Goal: Task Accomplishment & Management: Manage account settings

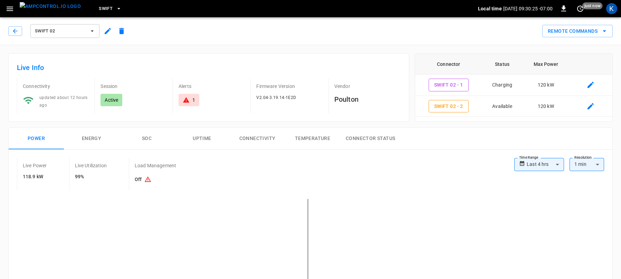
click at [99, 9] on span "Swift" at bounding box center [106, 9] width 14 height 8
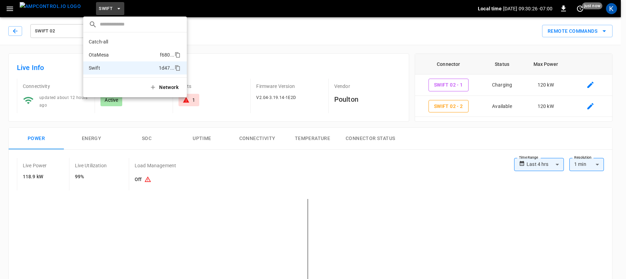
click at [103, 52] on p "OtaMesa" at bounding box center [123, 54] width 68 height 7
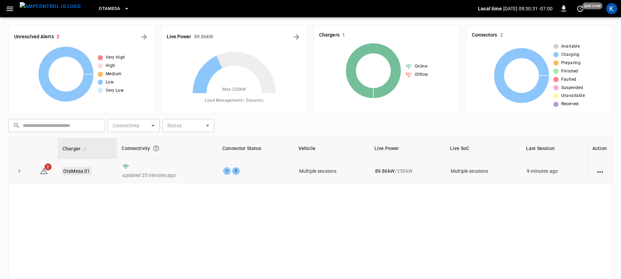
click at [74, 171] on link "OtaMesa 01" at bounding box center [77, 171] width 30 height 8
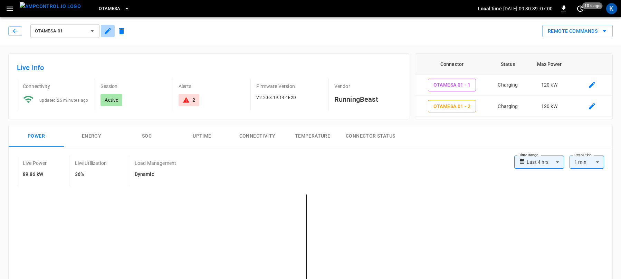
click at [108, 30] on icon "button" at bounding box center [108, 31] width 6 height 6
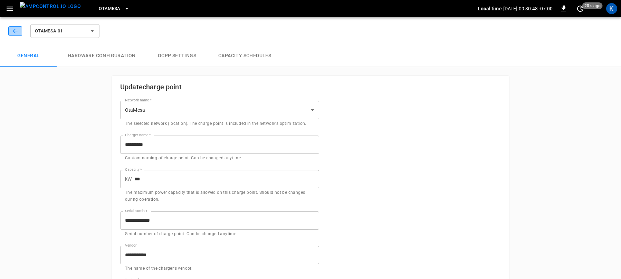
click at [12, 30] on icon "button" at bounding box center [15, 31] width 7 height 7
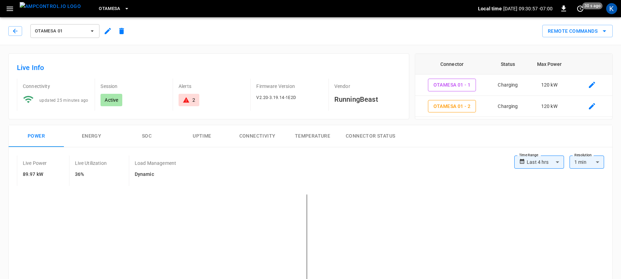
click at [8, 9] on icon "button" at bounding box center [10, 8] width 9 height 9
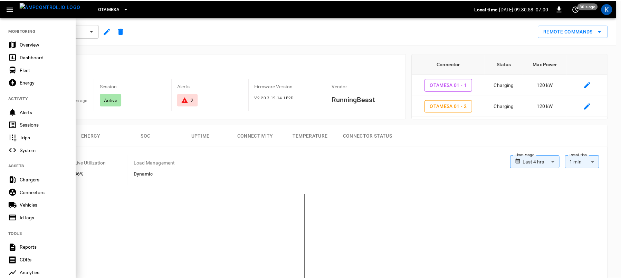
scroll to position [120, 0]
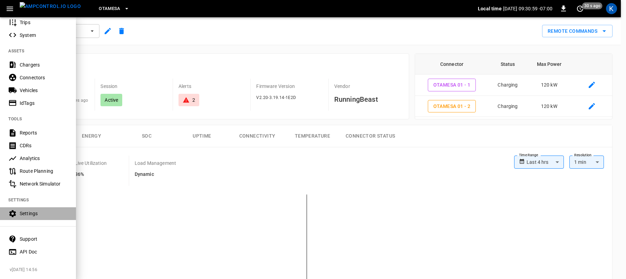
click at [27, 210] on div "Settings" at bounding box center [44, 213] width 48 height 7
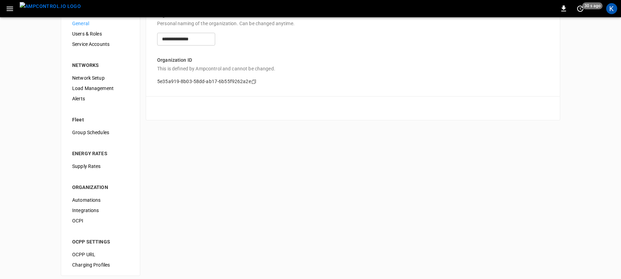
scroll to position [31, 0]
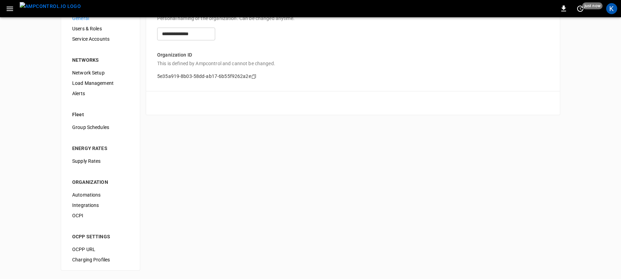
click at [102, 81] on span "Load Management" at bounding box center [100, 83] width 57 height 7
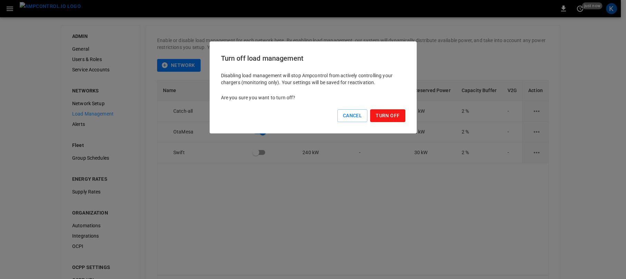
click at [383, 115] on button "Turn Off" at bounding box center [387, 115] width 35 height 13
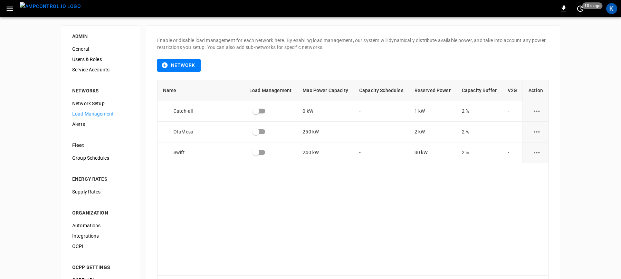
click at [324, 65] on div "Network" at bounding box center [353, 69] width 392 height 21
click at [11, 9] on icon "button" at bounding box center [10, 8] width 9 height 9
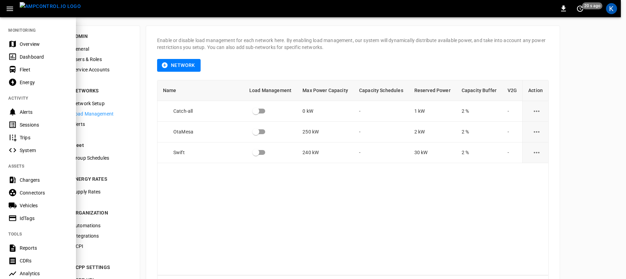
click at [35, 55] on div "Dashboard" at bounding box center [44, 57] width 48 height 7
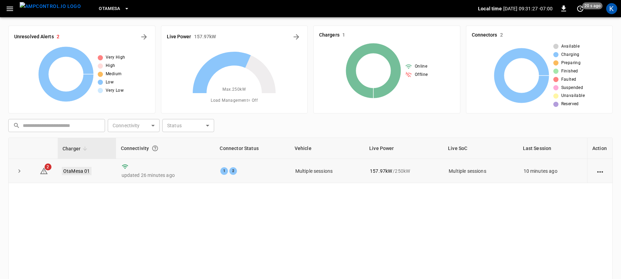
click at [77, 171] on link "OtaMesa 01" at bounding box center [77, 171] width 30 height 8
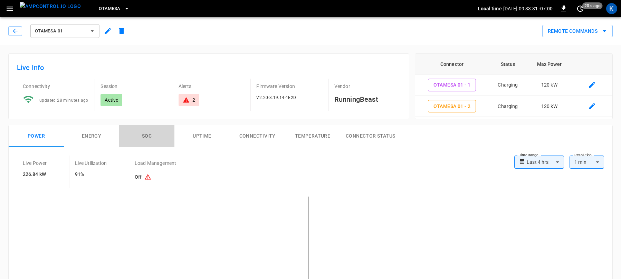
click at [147, 137] on button "SOC" at bounding box center [146, 136] width 55 height 22
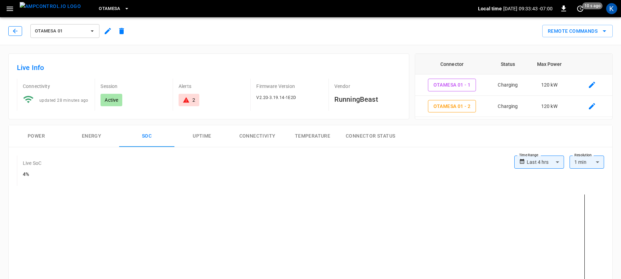
click at [13, 30] on icon "button" at bounding box center [15, 31] width 7 height 7
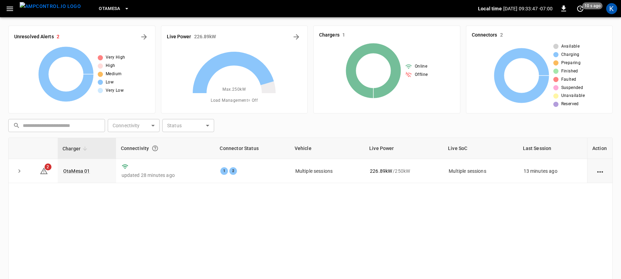
click at [97, 3] on button "OtaMesa" at bounding box center [114, 8] width 36 height 13
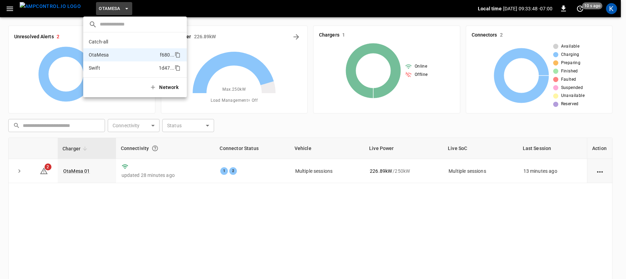
click at [105, 66] on p "Swift" at bounding box center [122, 68] width 67 height 7
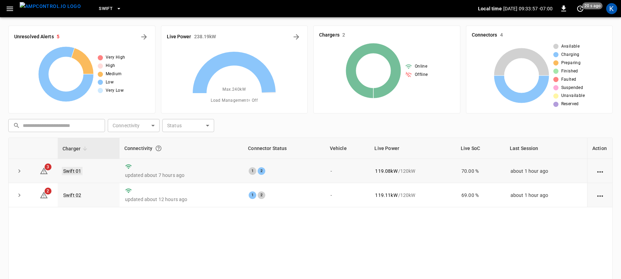
click at [72, 172] on link "Swift 01" at bounding box center [72, 171] width 21 height 8
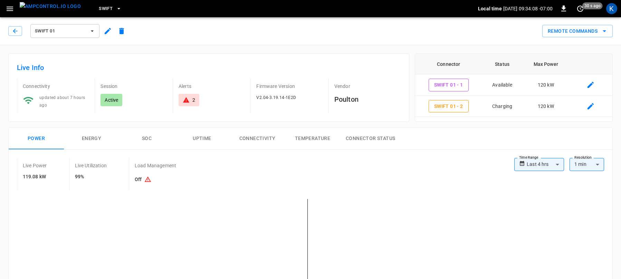
click at [99, 7] on span "Swift" at bounding box center [106, 9] width 14 height 8
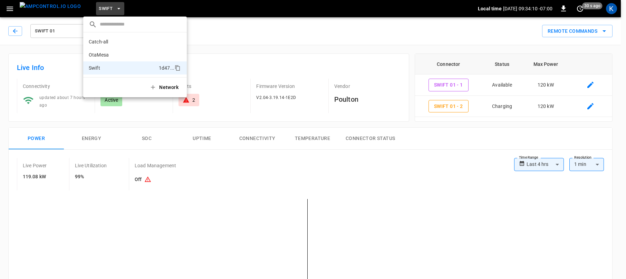
click at [10, 10] on div at bounding box center [313, 139] width 626 height 279
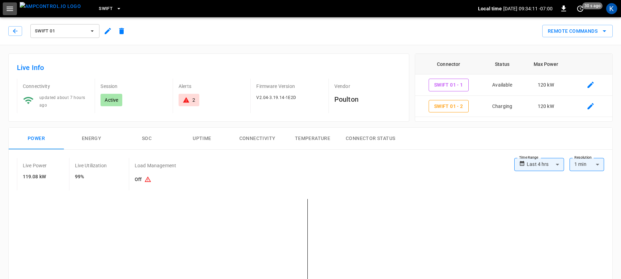
click at [10, 9] on icon "button" at bounding box center [10, 8] width 9 height 9
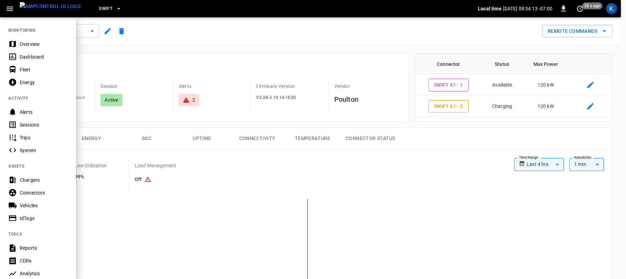
click at [29, 54] on div "Dashboard" at bounding box center [44, 57] width 48 height 7
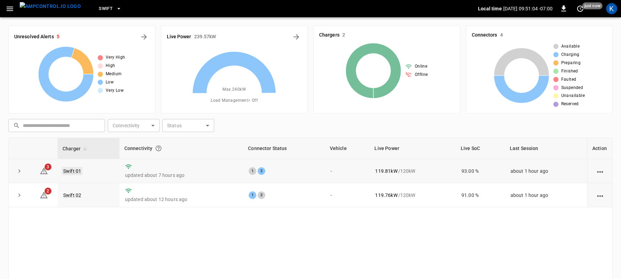
click at [72, 171] on link "Swift 01" at bounding box center [72, 171] width 21 height 8
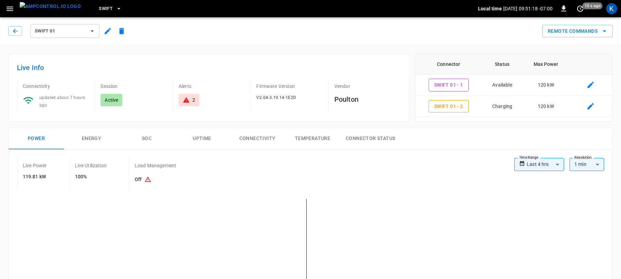
click at [56, 31] on span "Swift 01" at bounding box center [60, 31] width 51 height 8
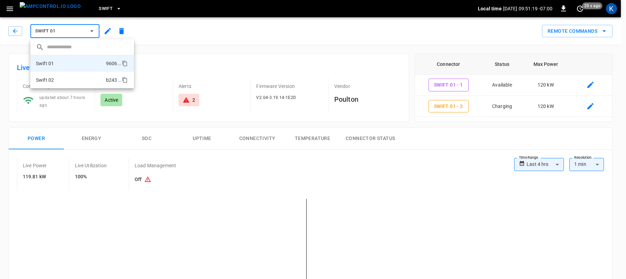
click at [53, 81] on p "Swift 02" at bounding box center [45, 80] width 18 height 7
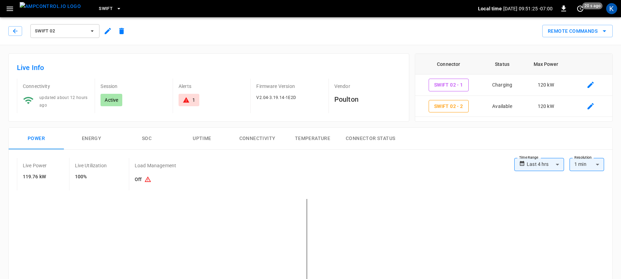
click at [99, 7] on span "Swift" at bounding box center [106, 9] width 14 height 8
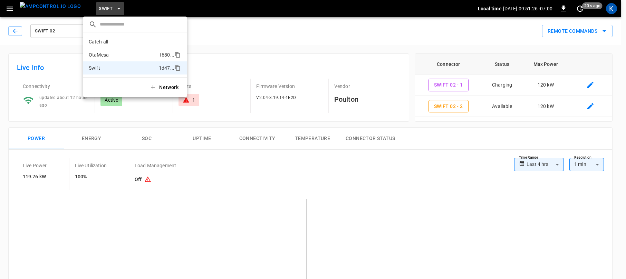
click at [105, 54] on p "OtaMesa" at bounding box center [123, 54] width 68 height 7
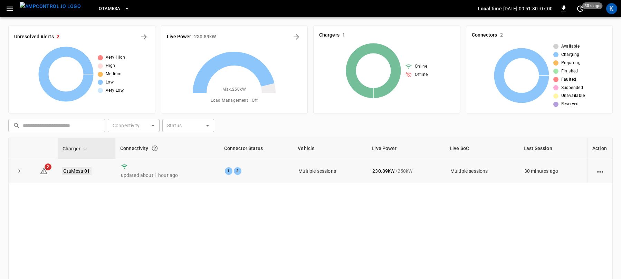
click at [76, 171] on link "OtaMesa 01" at bounding box center [77, 171] width 30 height 8
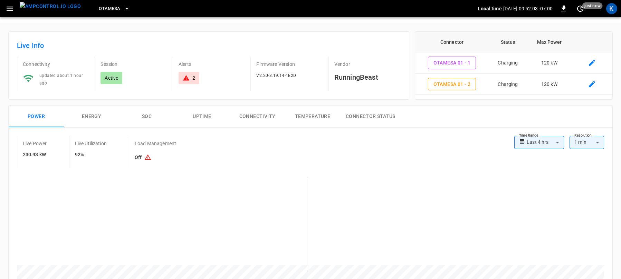
scroll to position [40, 0]
